Goal: Task Accomplishment & Management: Use online tool/utility

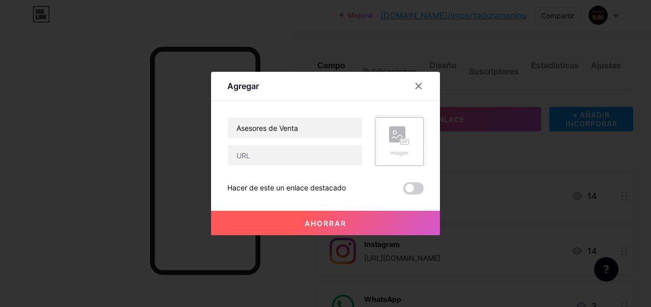
click at [399, 141] on rect at bounding box center [397, 134] width 16 height 16
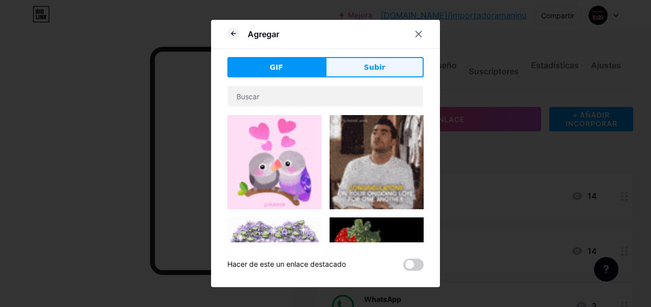
click at [375, 70] on font "Subir" at bounding box center [374, 67] width 21 height 8
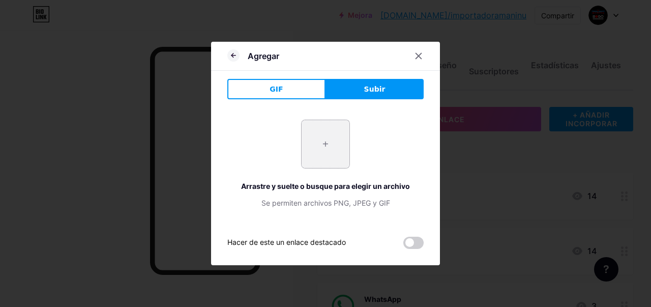
click at [334, 139] on input "file" at bounding box center [326, 144] width 48 height 48
type input "C:\fakepath\El texto del párrafo - 2025-10-11T100354.742.png"
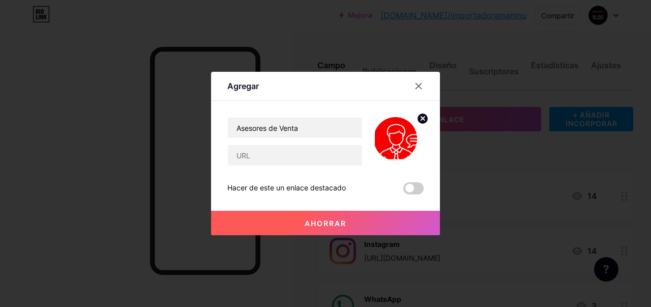
click at [395, 136] on img at bounding box center [399, 141] width 49 height 49
click at [337, 148] on input "text" at bounding box center [295, 155] width 134 height 20
paste input "[URL][DOMAIN_NAME]"
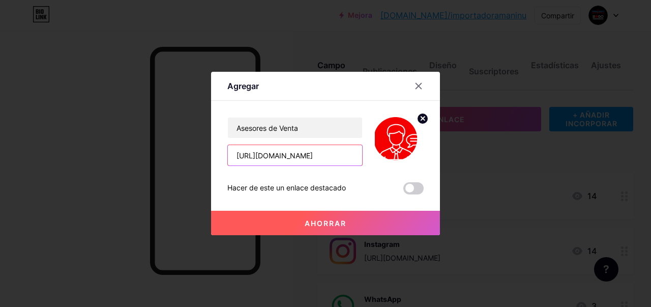
type input "[URL][DOMAIN_NAME]"
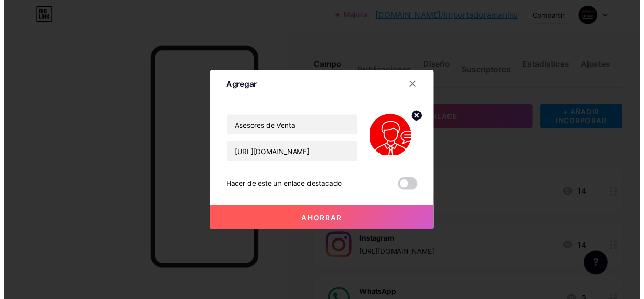
scroll to position [0, 0]
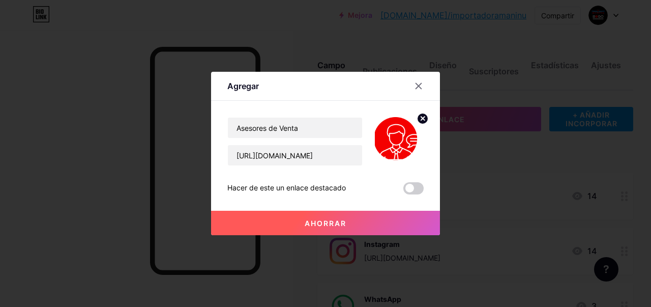
click at [374, 226] on button "Ahorrar" at bounding box center [325, 223] width 229 height 24
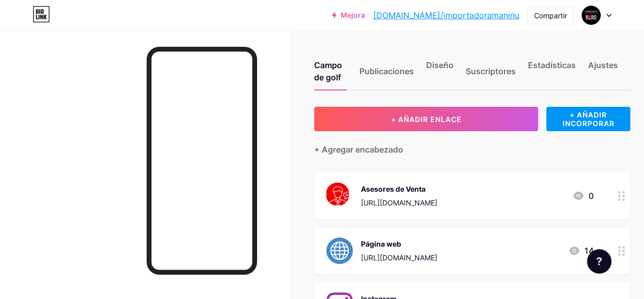
click at [621, 196] on icon at bounding box center [621, 196] width 7 height 10
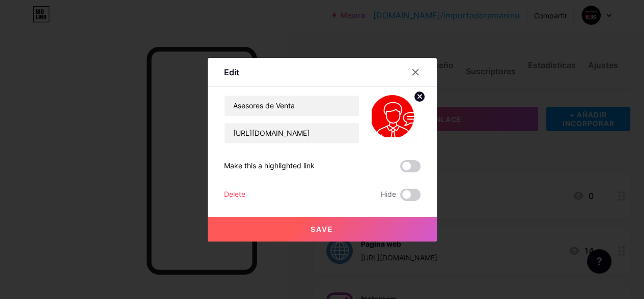
click at [621, 196] on div at bounding box center [322, 149] width 644 height 299
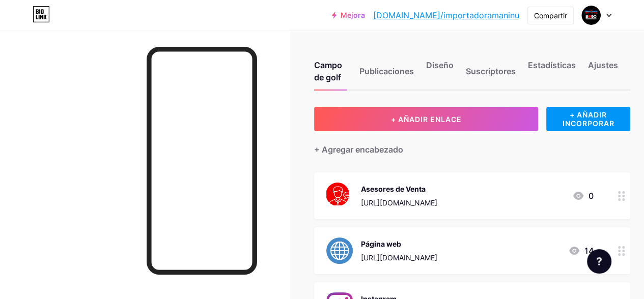
click at [622, 196] on icon at bounding box center [621, 196] width 7 height 10
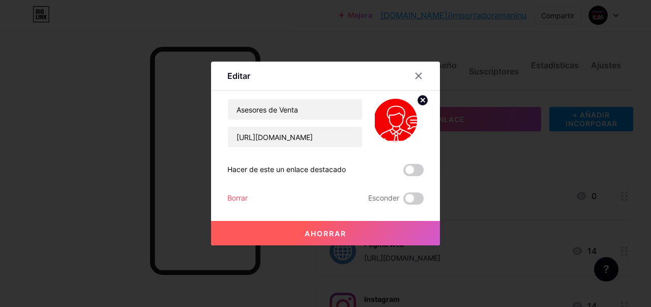
click at [409, 113] on img at bounding box center [399, 123] width 49 height 49
click at [397, 112] on img at bounding box center [399, 123] width 49 height 49
click at [424, 103] on circle at bounding box center [422, 100] width 11 height 11
click at [392, 116] on rect at bounding box center [397, 116] width 16 height 16
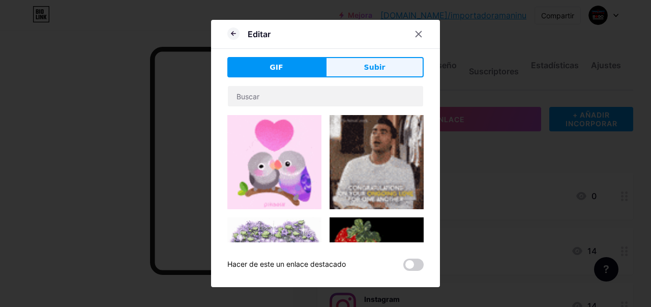
click at [376, 68] on font "Subir" at bounding box center [374, 67] width 21 height 8
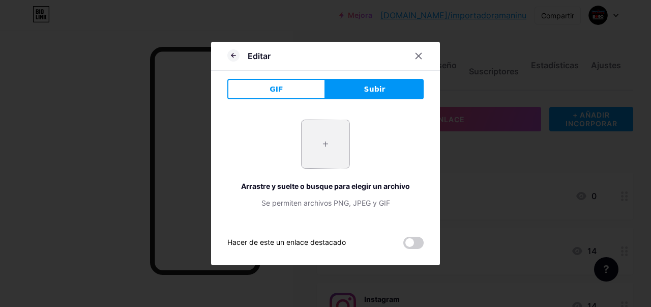
click at [332, 135] on input "file" at bounding box center [326, 144] width 48 height 48
type input "C:\fakepath\El texto del párrafo - 2025-10-11T100544.704.png"
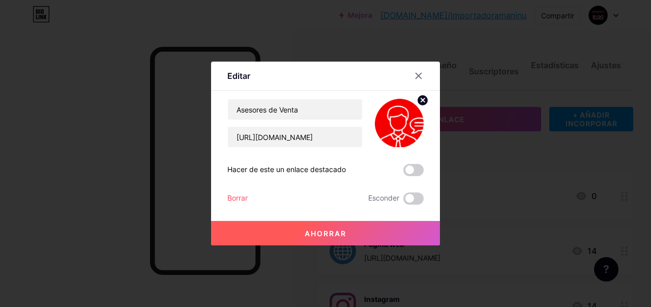
click at [345, 233] on font "Ahorrar" at bounding box center [326, 233] width 42 height 9
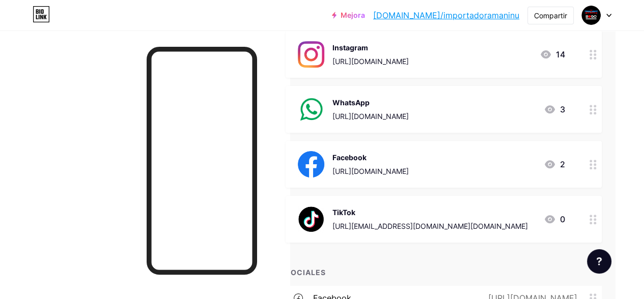
scroll to position [407, 28]
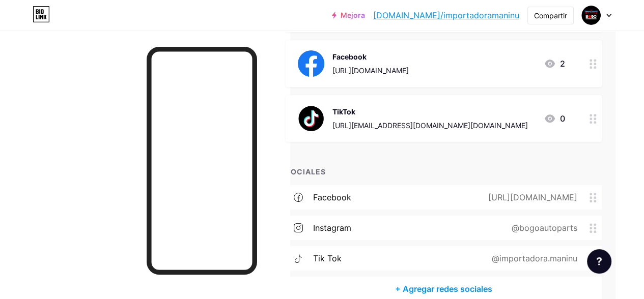
click at [594, 153] on div "+ AÑADIR ENLACE + AÑADIR INCORPORAR + Agregar encabezado Página web [URL][DOMAI…" at bounding box center [443, 0] width 316 height 601
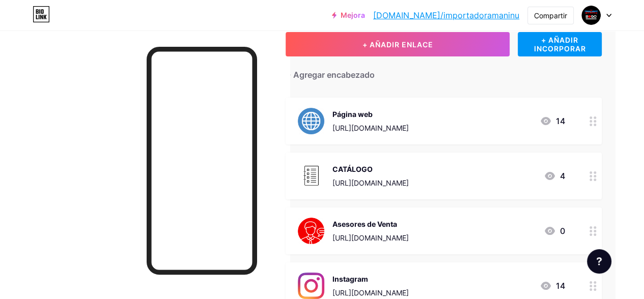
scroll to position [0, 28]
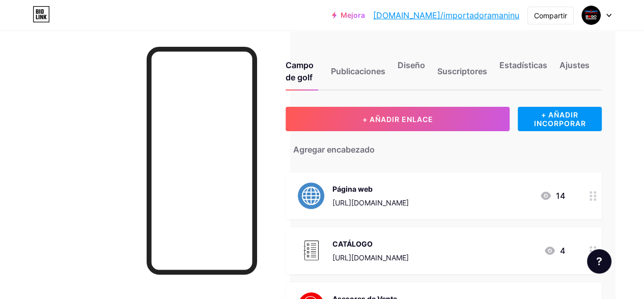
click at [523, 83] on div "Estadísticas" at bounding box center [523, 74] width 48 height 31
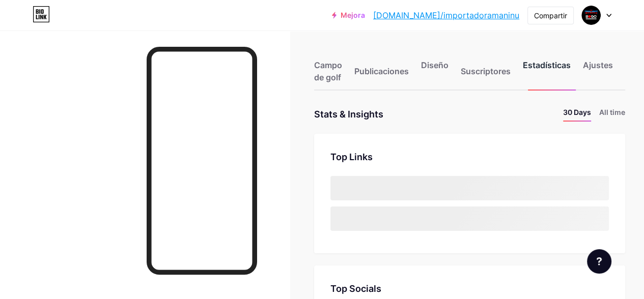
click at [532, 82] on div "Estadísticas" at bounding box center [547, 74] width 48 height 31
drag, startPoint x: 651, startPoint y: 32, endPoint x: 0, endPoint y: 29, distance: 650.8
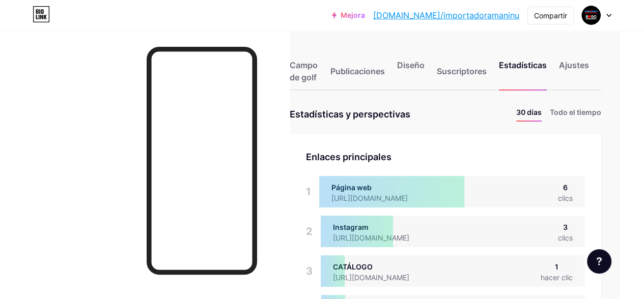
scroll to position [299, 643]
